Goal: Information Seeking & Learning: Learn about a topic

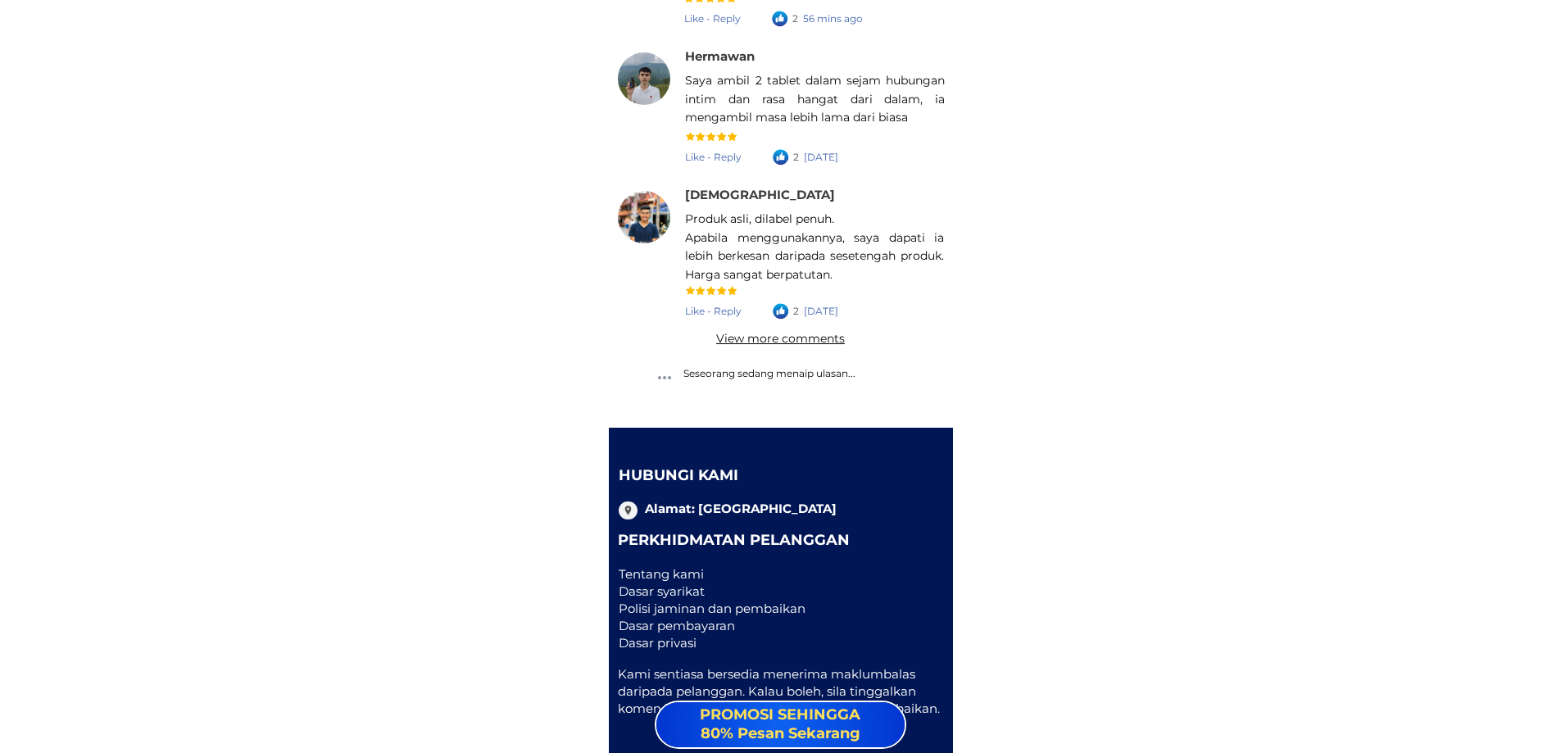
scroll to position [23517, 0]
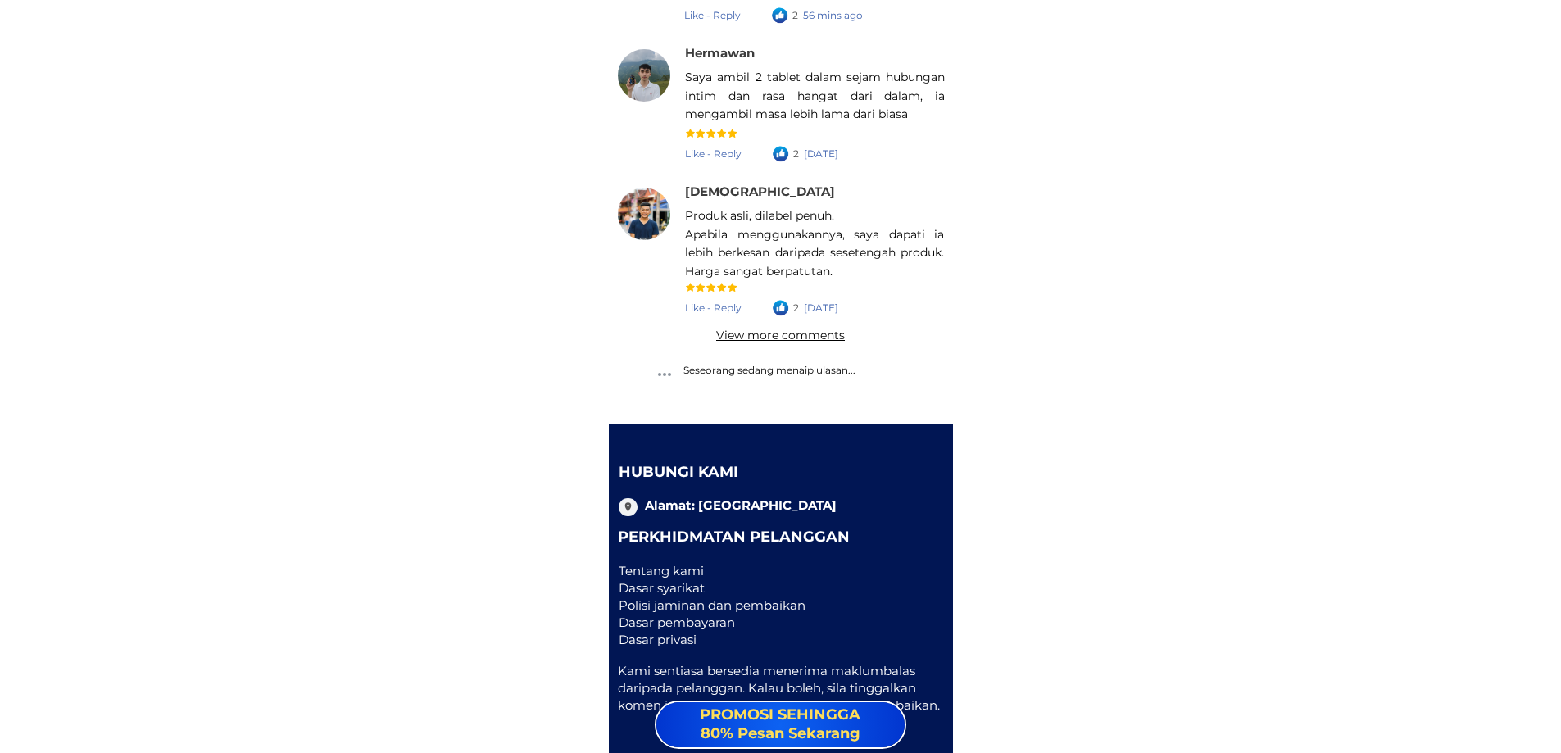
click at [760, 334] on div "View more comments" at bounding box center [781, 335] width 161 height 18
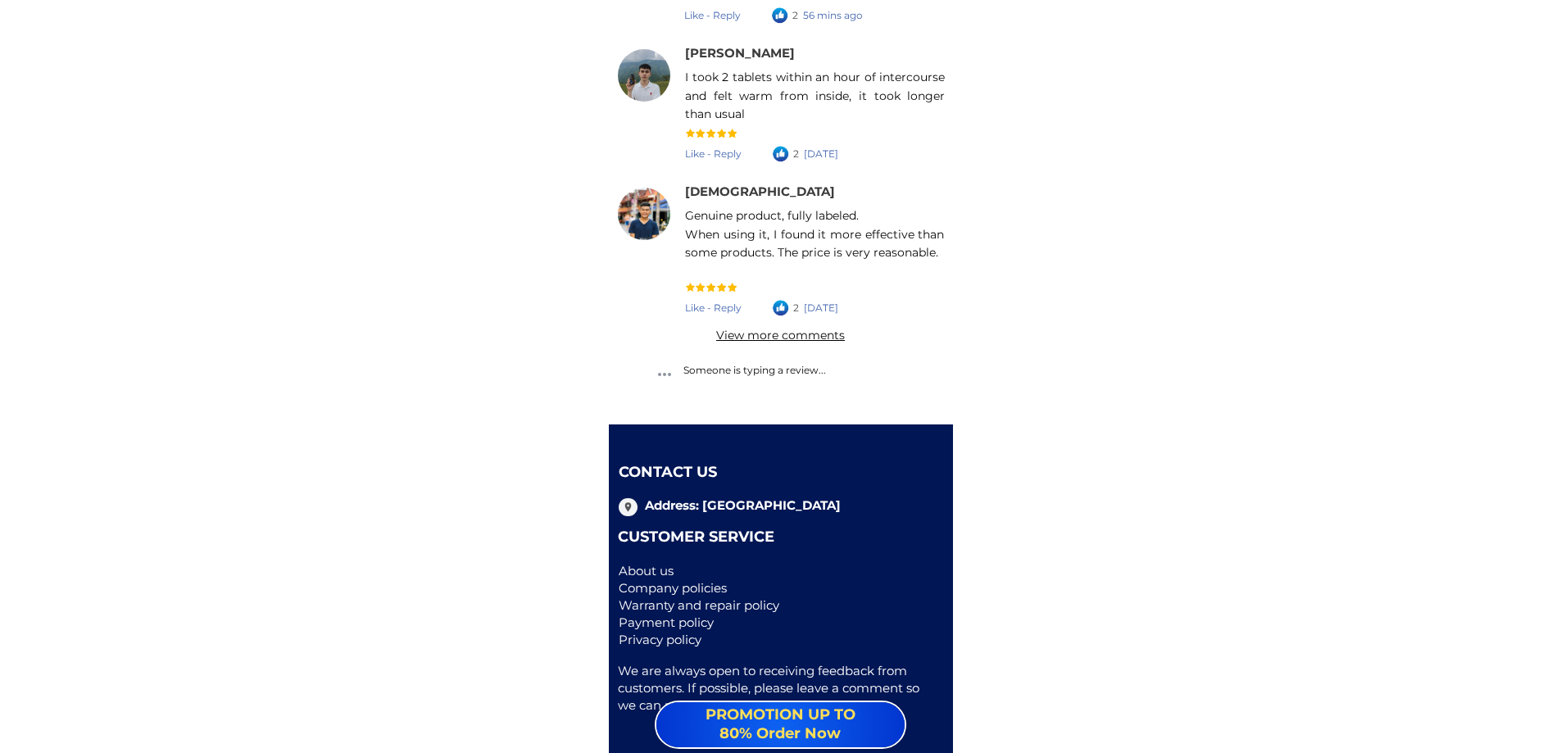
click at [643, 638] on font "Privacy policy" at bounding box center [660, 640] width 83 height 16
click at [697, 638] on font "Privacy policy" at bounding box center [660, 640] width 83 height 16
